Goal: Task Accomplishment & Management: Manage account settings

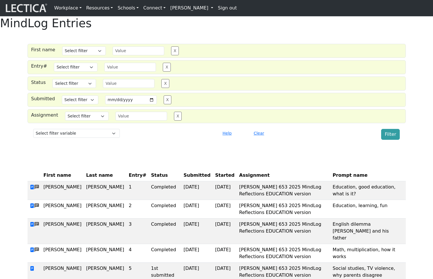
click at [236, 47] on div "MindLog Entries First name Select filter Contains Equals Does not equal Starts …" at bounding box center [216, 179] width 433 height 326
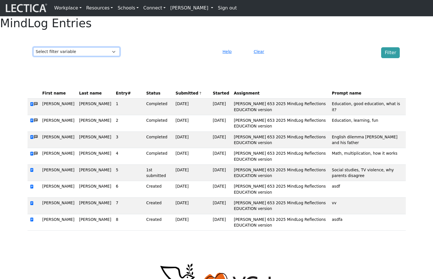
click at [76, 56] on select "Select filter variable First name Last name Entry# Status Submitted Started Ass…" at bounding box center [76, 51] width 87 height 9
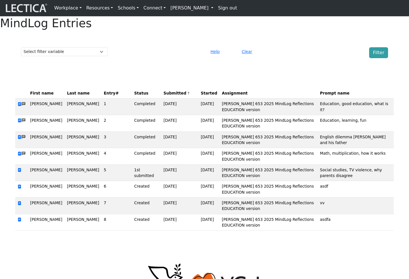
click at [168, 58] on div at bounding box center [158, 52] width 94 height 11
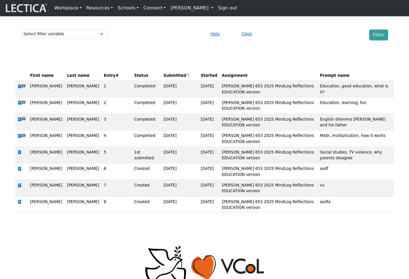
scroll to position [19, 0]
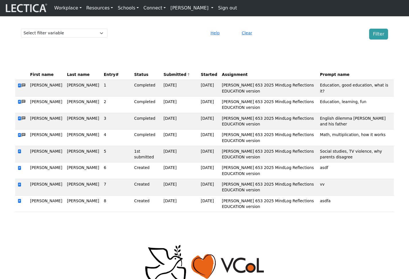
click at [284, 66] on div "MindLog Entries Select filter variable First name Last name Entry# Status Submi…" at bounding box center [204, 107] width 409 height 219
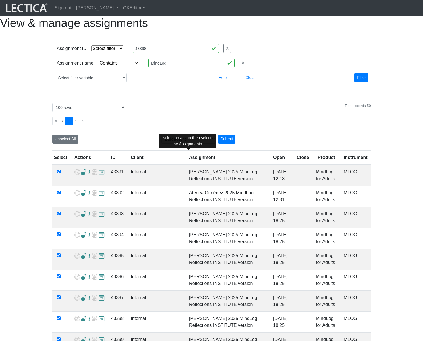
select select "icontains"
select select "100"
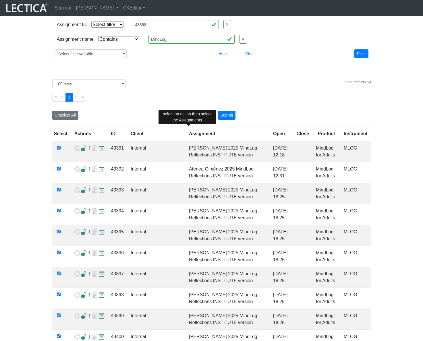
scroll to position [25, 0]
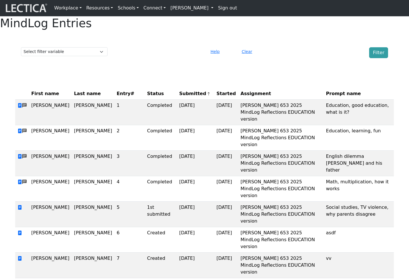
scroll to position [19, 0]
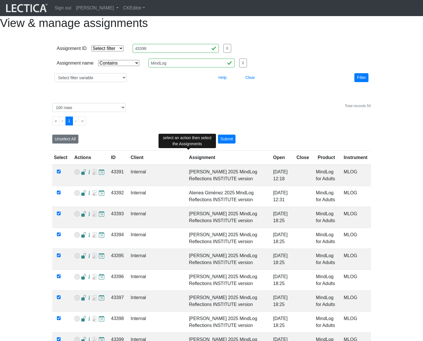
select select "icontains"
select select "100"
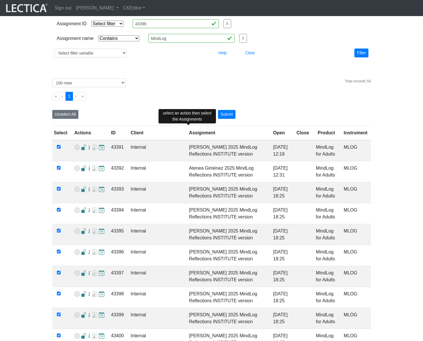
click at [187, 67] on div "Assignment ID Select filter Equals List Greater than Less than Search string 43…" at bounding box center [211, 38] width 423 height 57
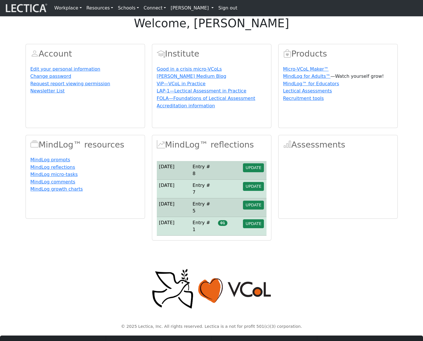
click at [216, 8] on link "Sign out" at bounding box center [228, 7] width 24 height 11
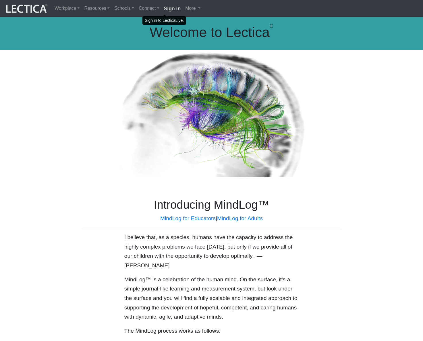
click at [164, 9] on strong "Sign in" at bounding box center [172, 9] width 17 height 6
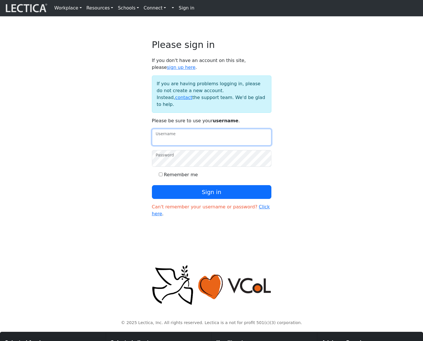
click at [203, 140] on input "Username" at bounding box center [211, 137] width 119 height 17
type input "amcorreia"
